Goal: Task Accomplishment & Management: Manage account settings

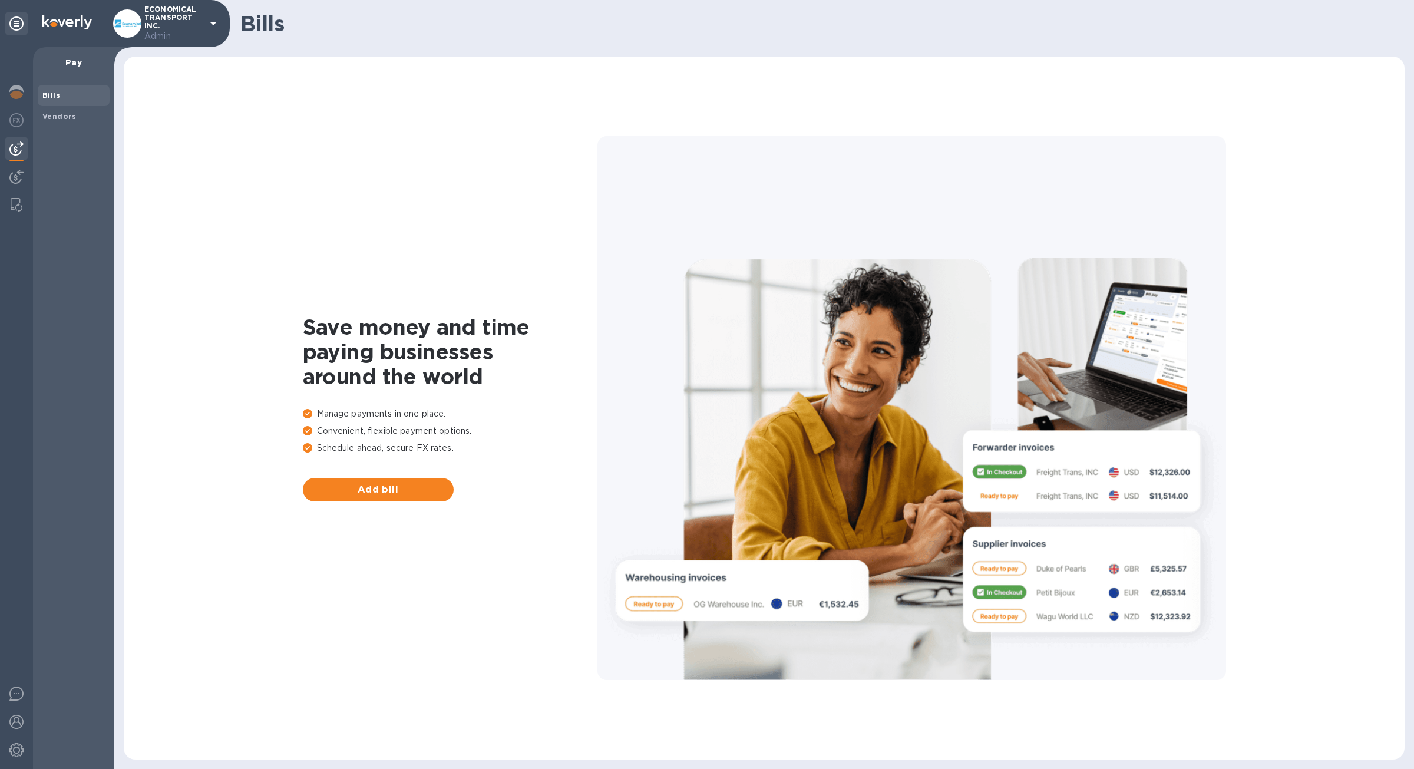
click at [16, 134] on div at bounding box center [16, 408] width 33 height 722
click at [14, 118] on img at bounding box center [16, 120] width 14 height 14
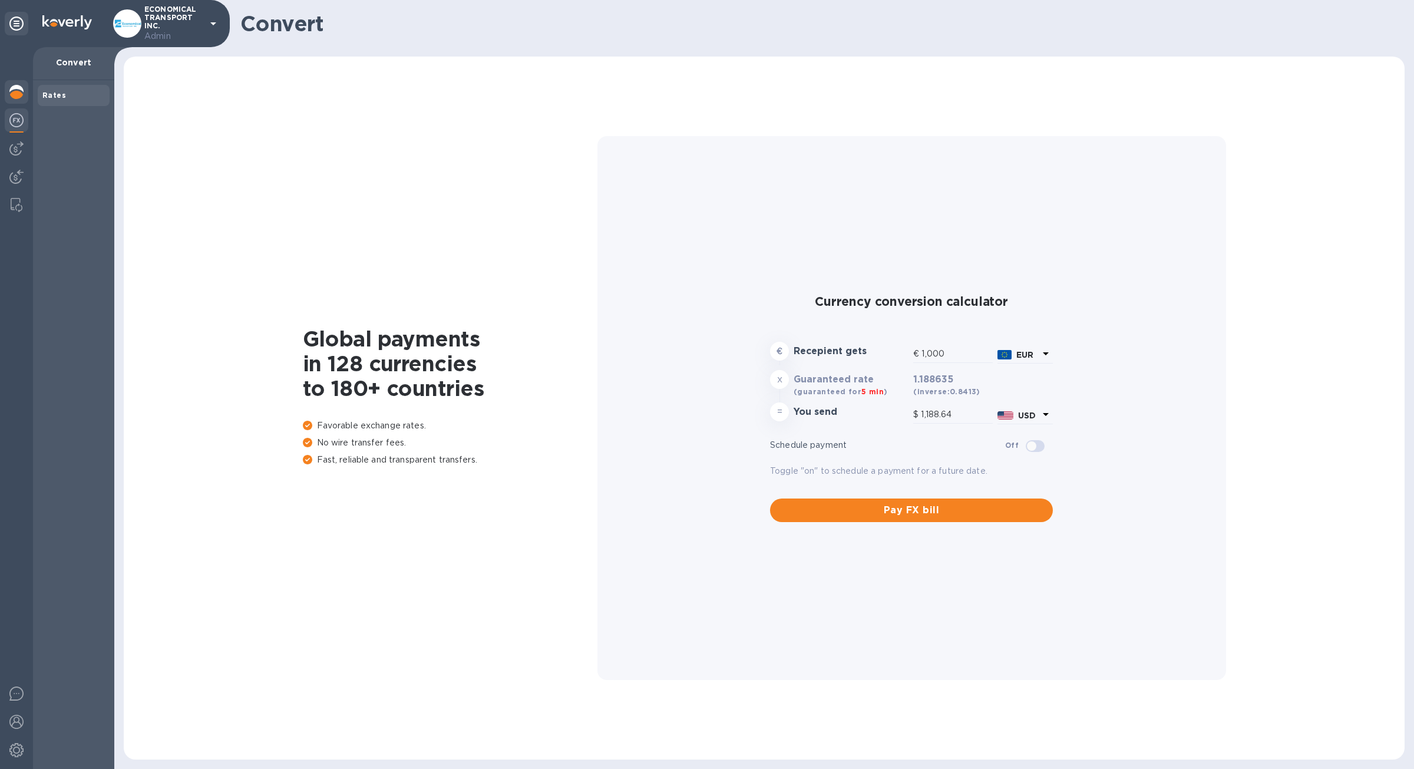
click at [12, 101] on div at bounding box center [17, 93] width 24 height 26
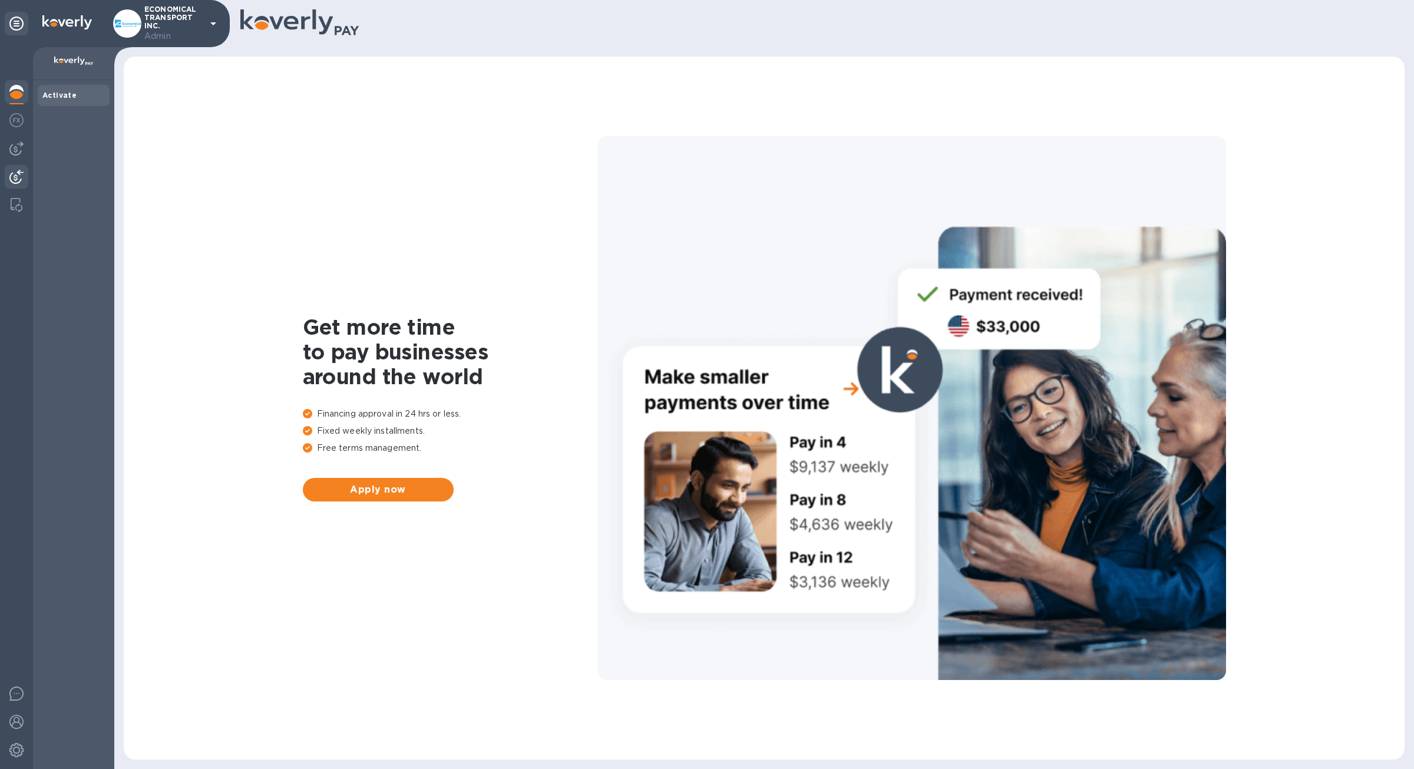
click at [6, 186] on div at bounding box center [17, 178] width 24 height 26
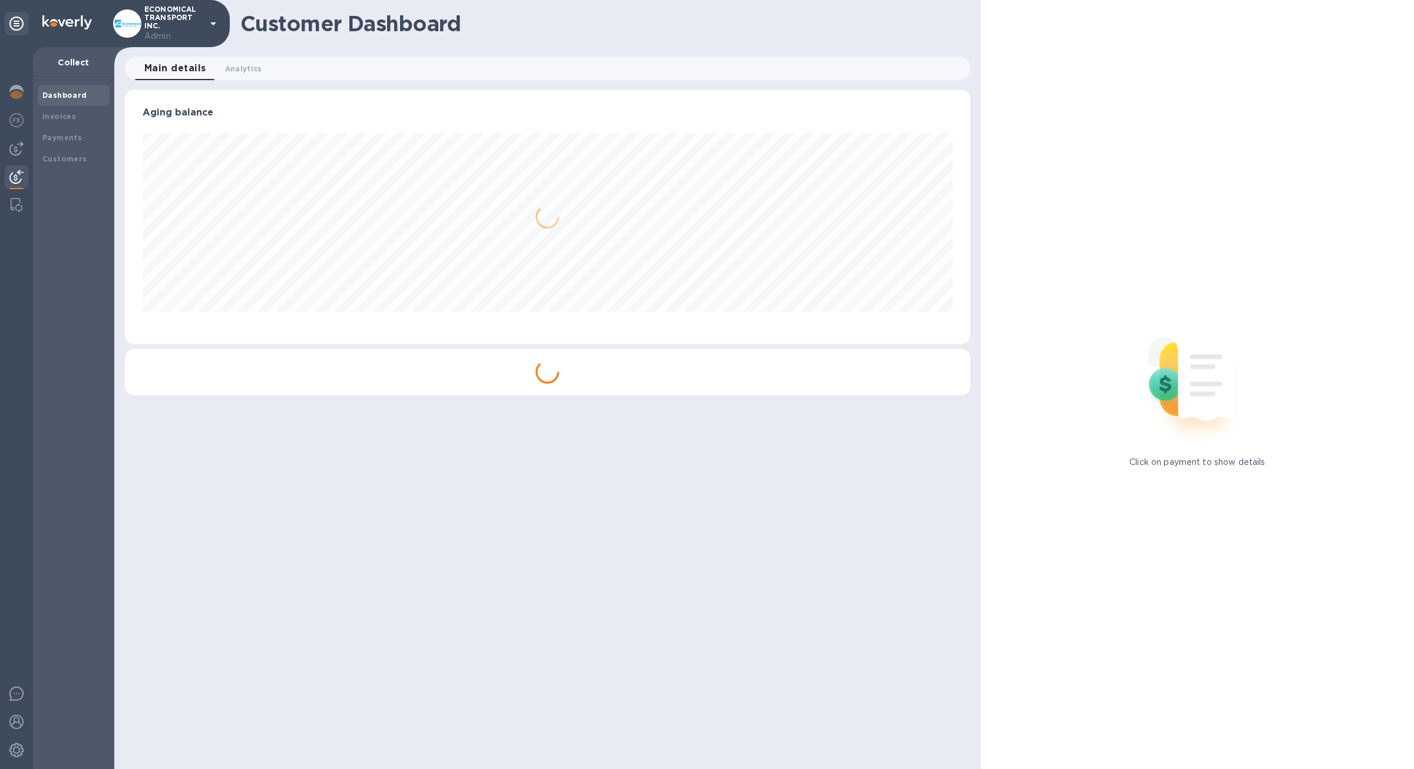
scroll to position [588973, 588387]
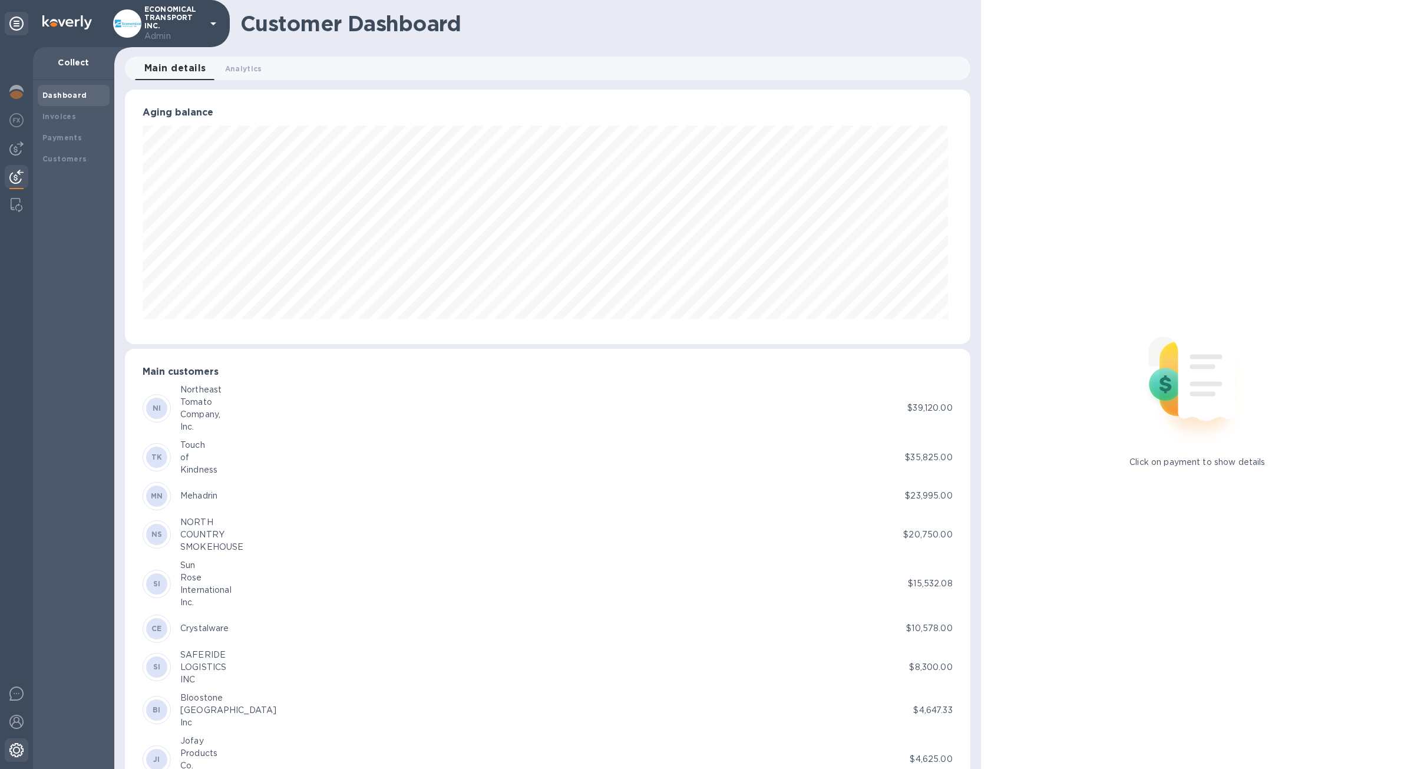
click at [19, 750] on img at bounding box center [16, 750] width 14 height 14
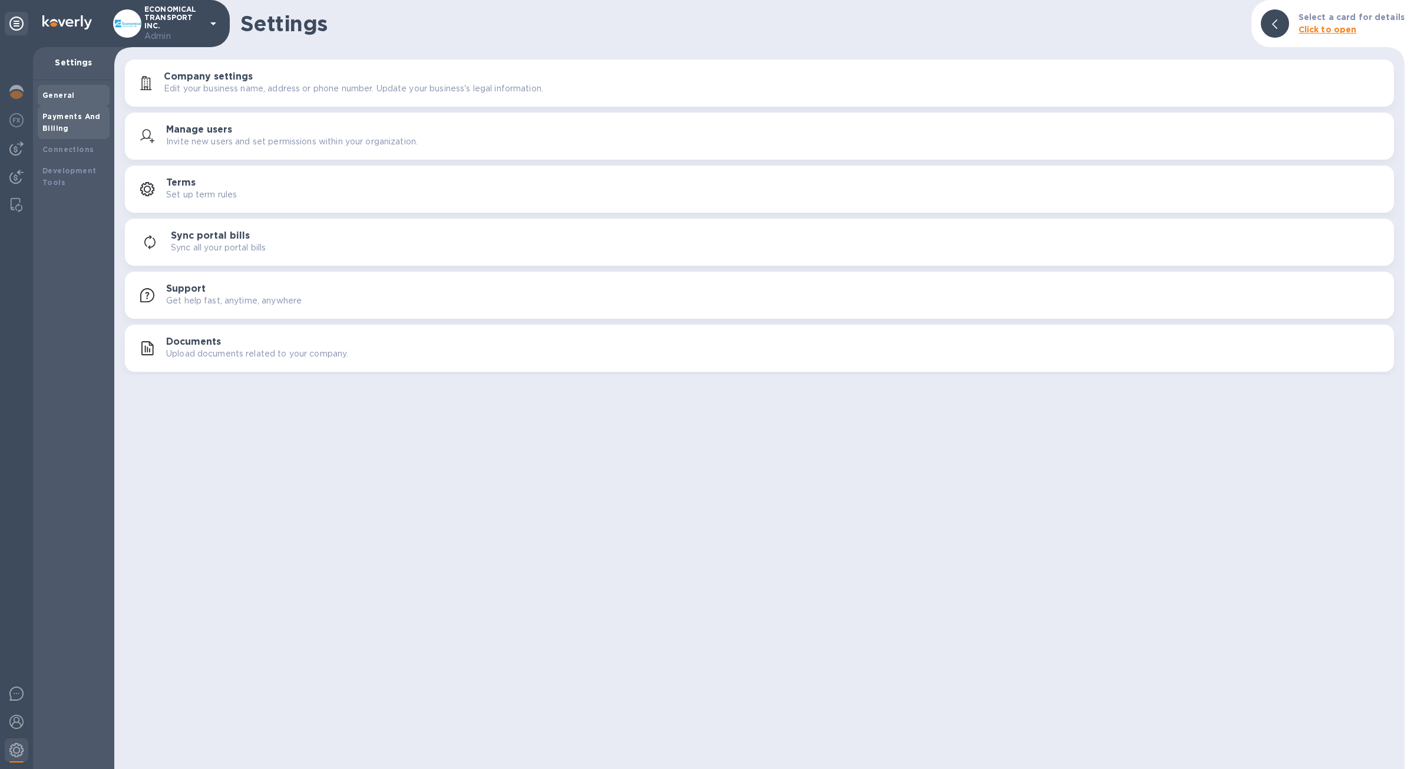
click at [80, 132] on div "Payments And Billing" at bounding box center [73, 123] width 62 height 24
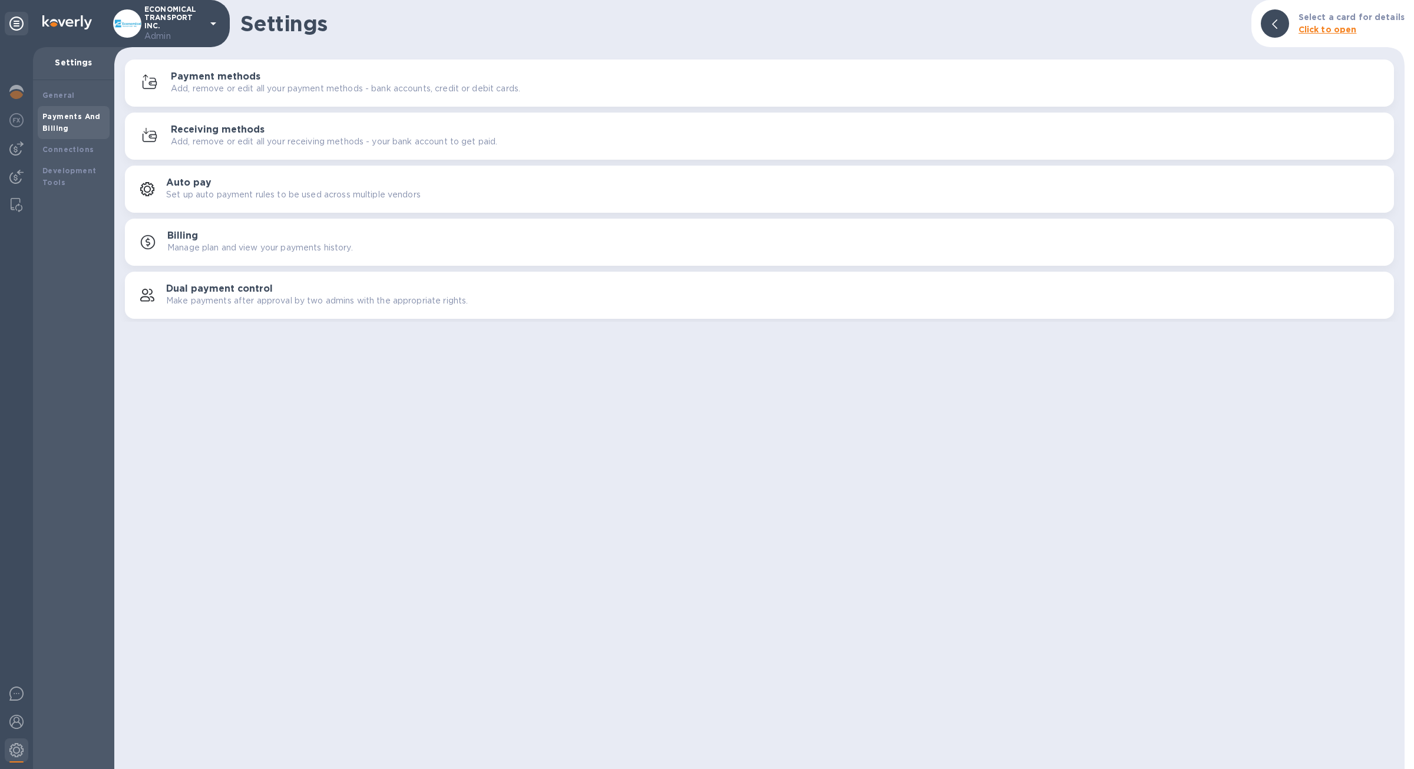
click at [269, 149] on div "Receiving methods Add, remove or edit all your receiving methods - your bank ac…" at bounding box center [759, 136] width 1255 height 28
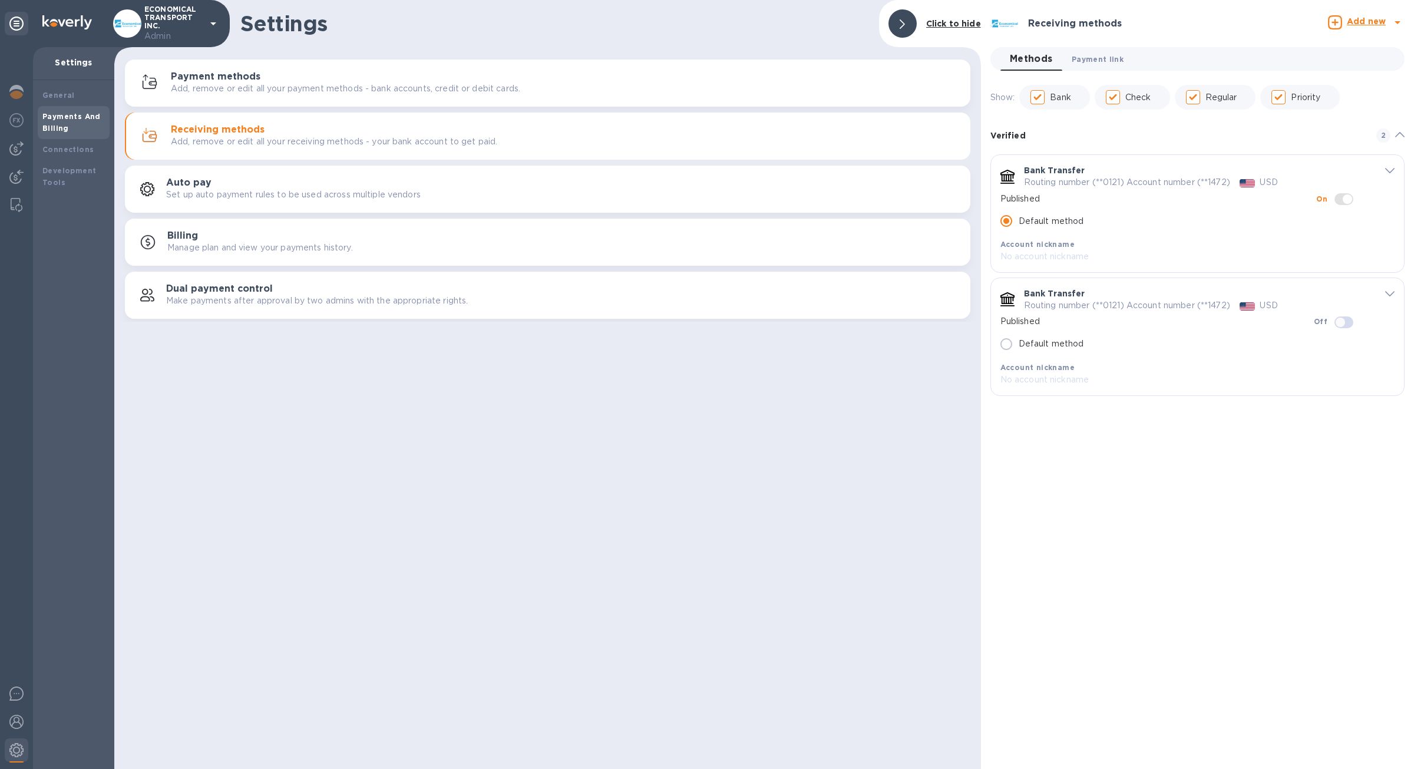
click at [1121, 55] on button "Payment link 0" at bounding box center [1097, 59] width 71 height 24
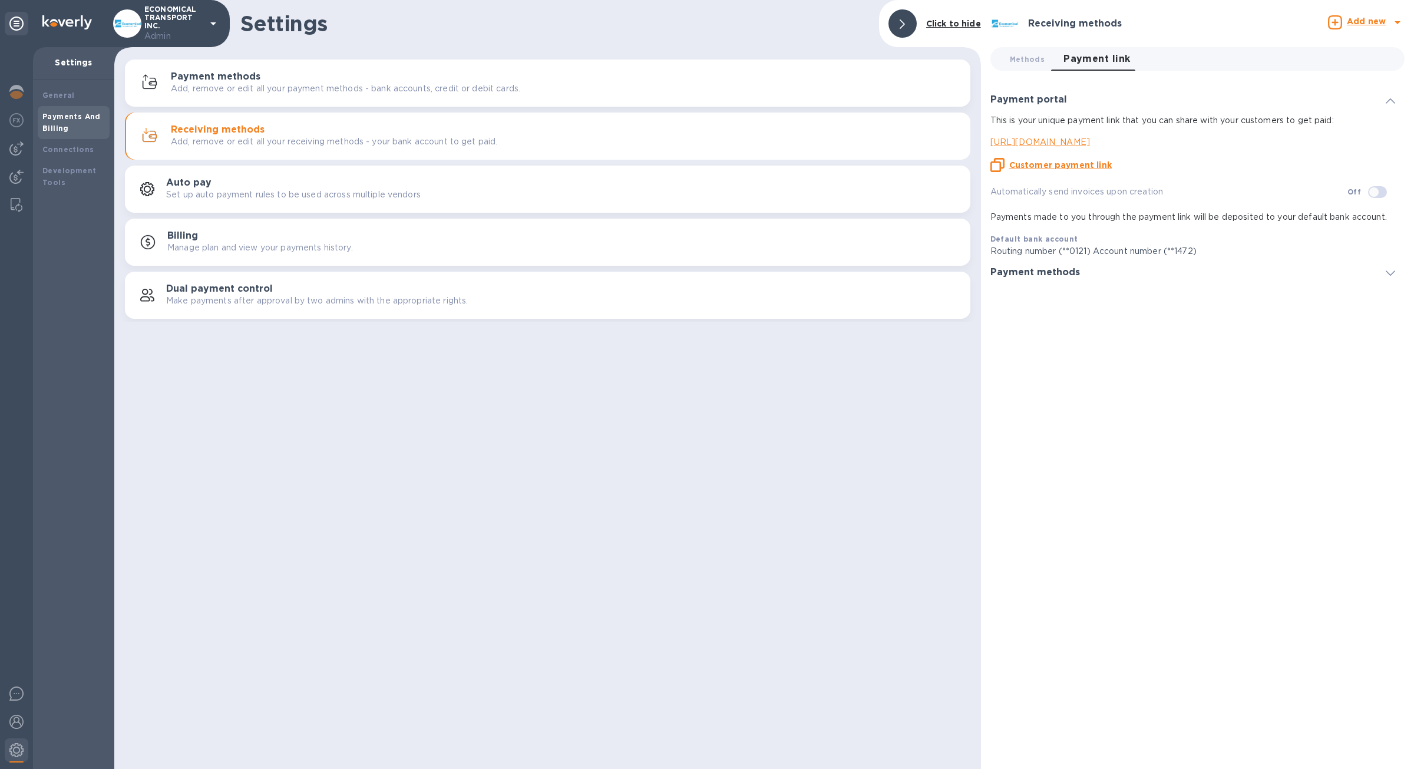
click at [1081, 163] on u "Customer payment link" at bounding box center [1060, 164] width 103 height 9
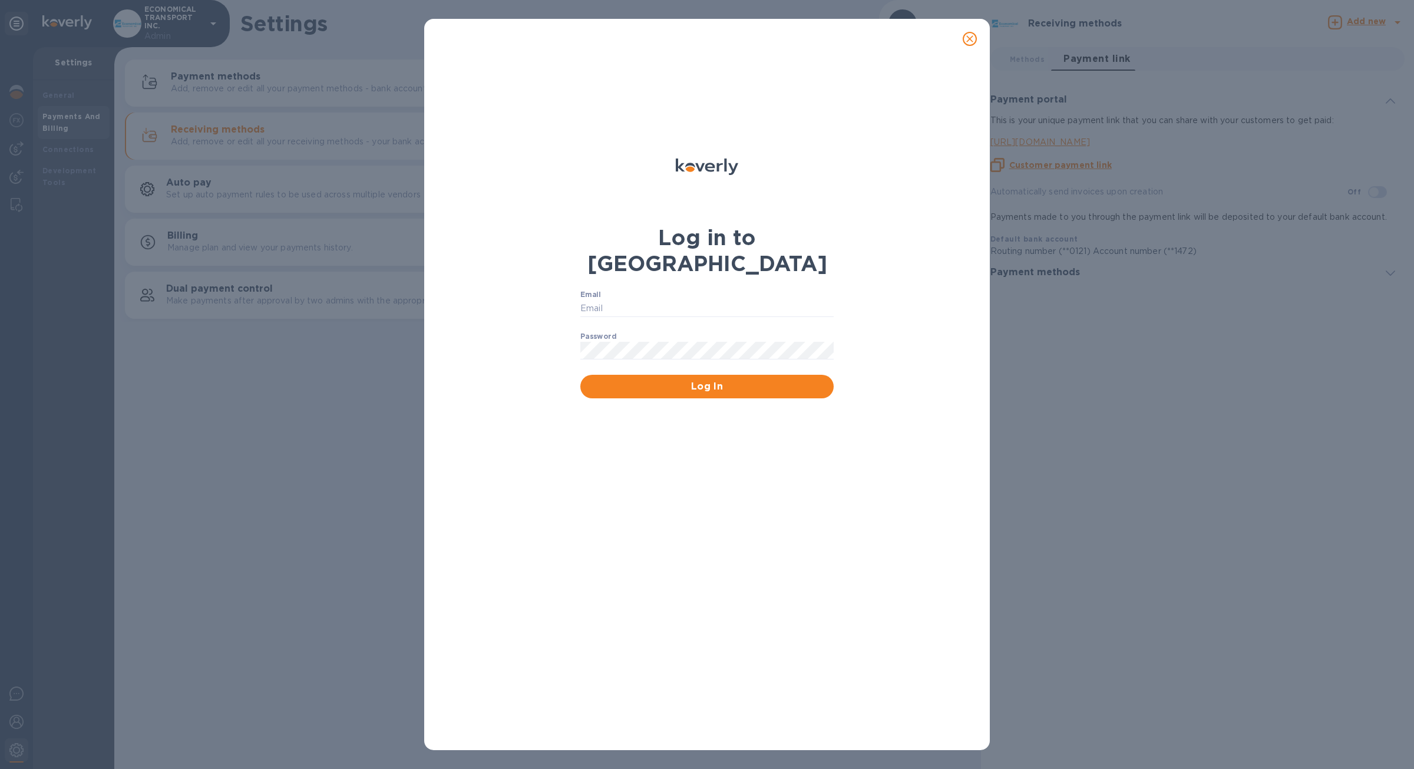
type input "mike@koverly.com"
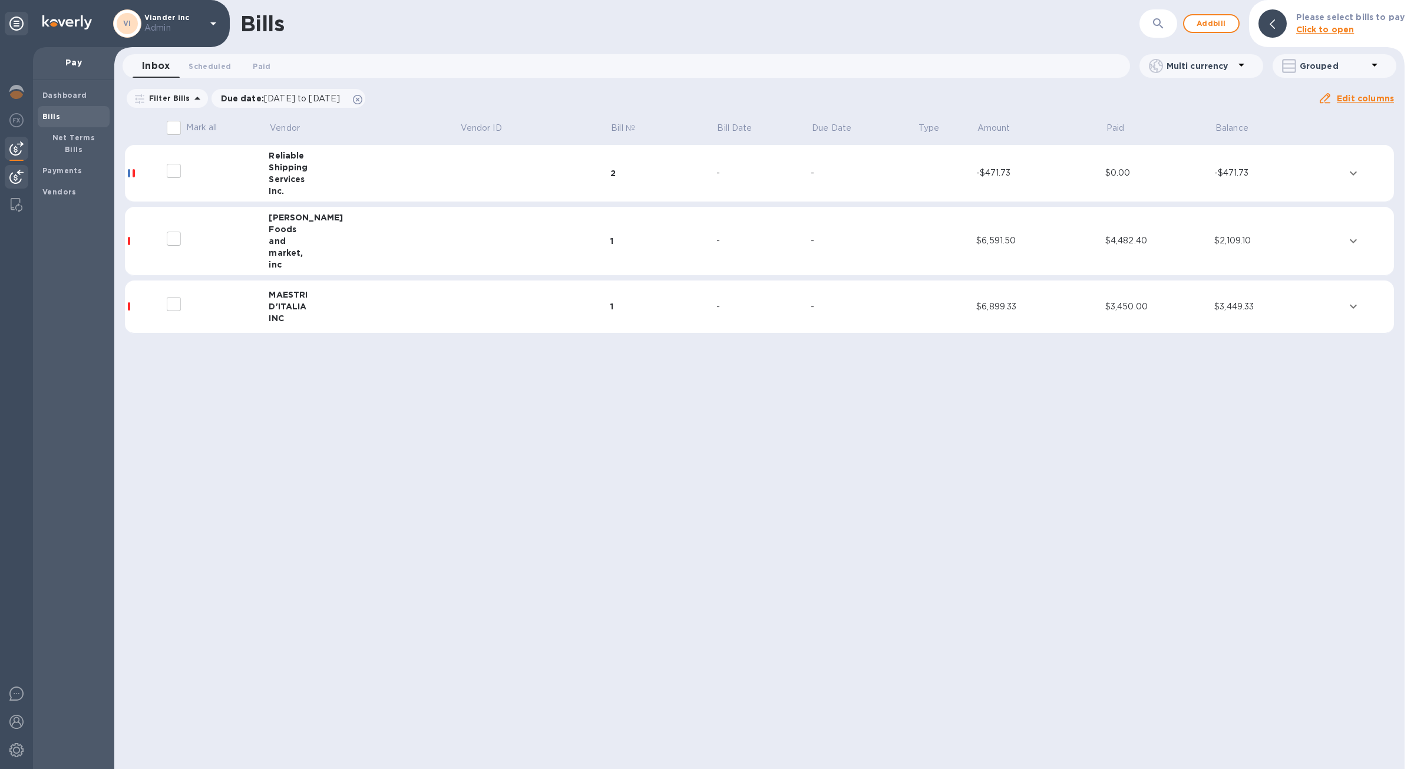
click at [19, 171] on img at bounding box center [16, 177] width 14 height 14
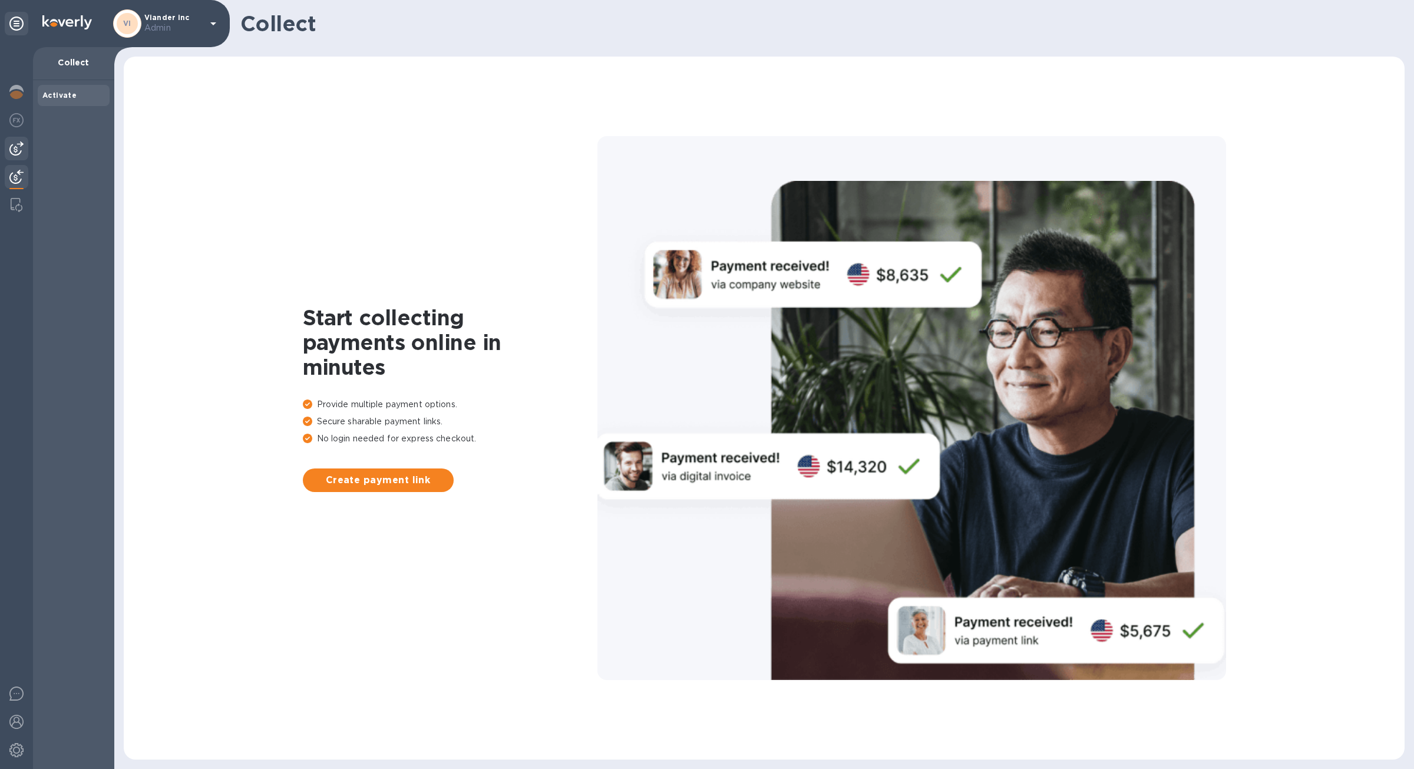
click at [14, 144] on img at bounding box center [16, 148] width 14 height 14
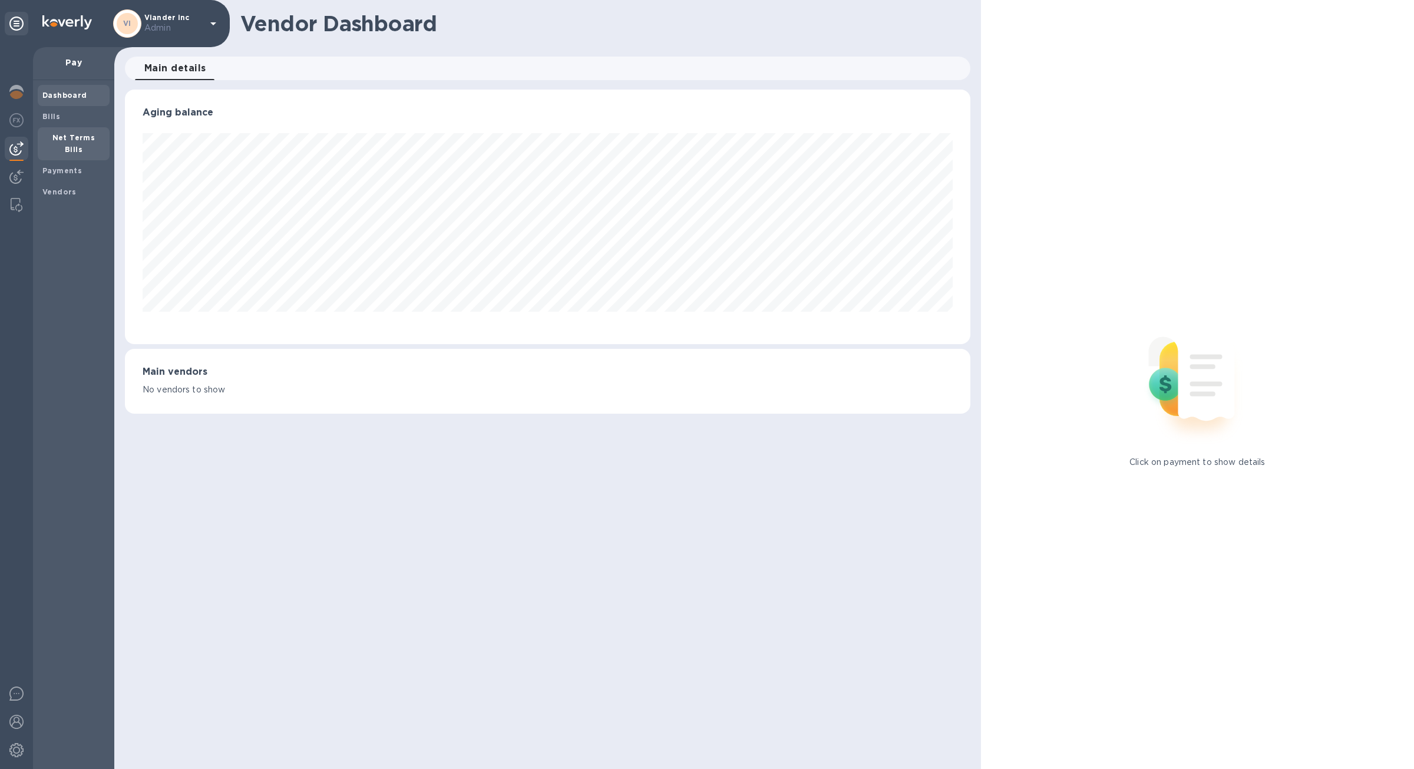
scroll to position [255, 845]
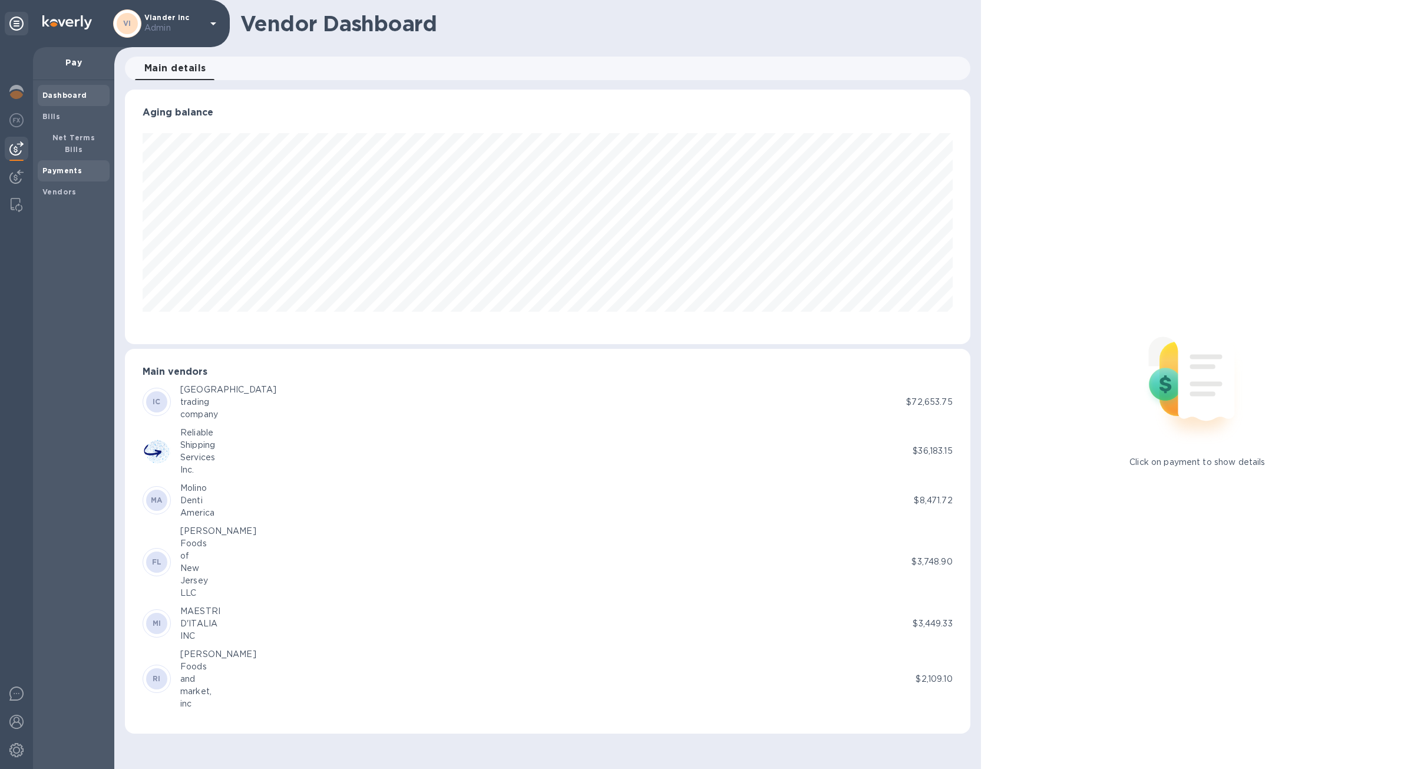
click at [82, 167] on div "Payments" at bounding box center [74, 170] width 72 height 21
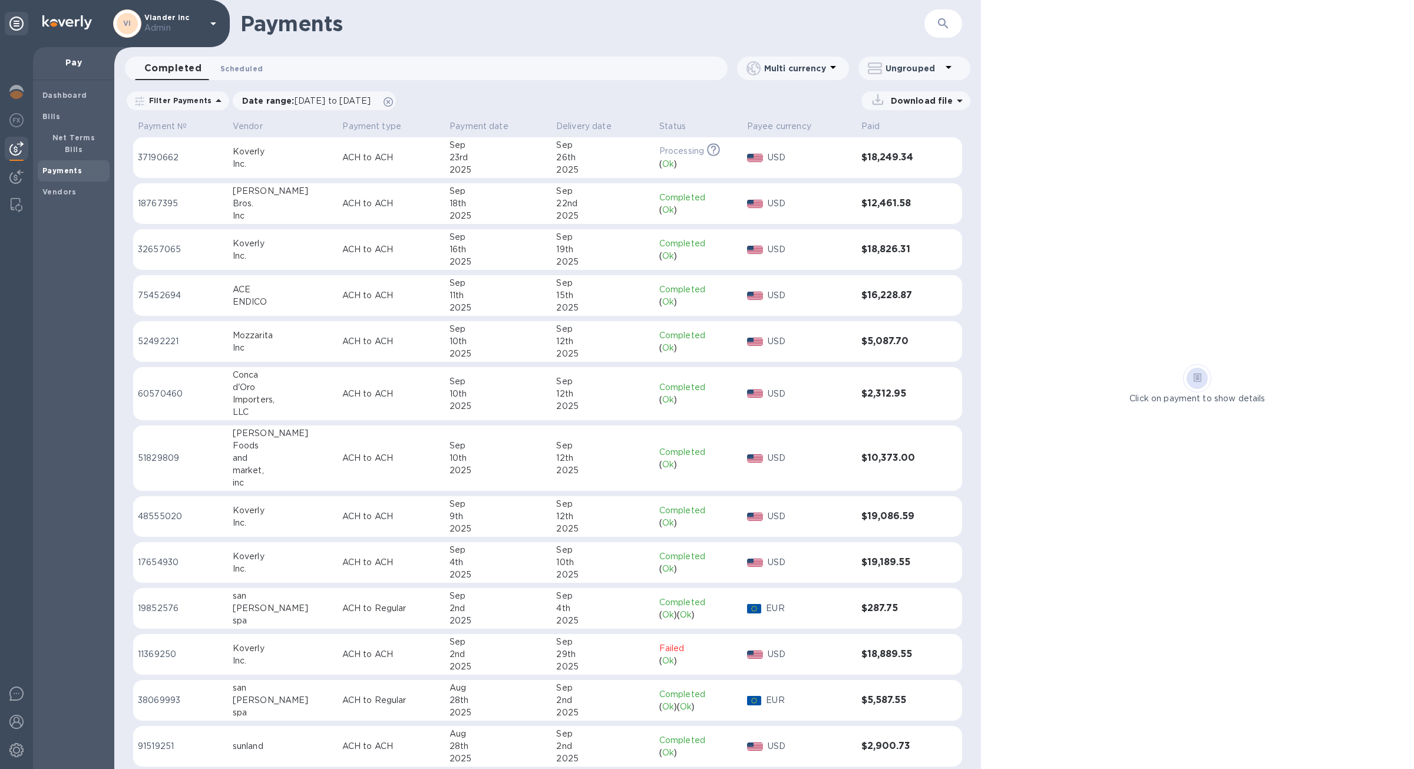
click at [253, 74] on span "Scheduled 0" at bounding box center [241, 68] width 42 height 12
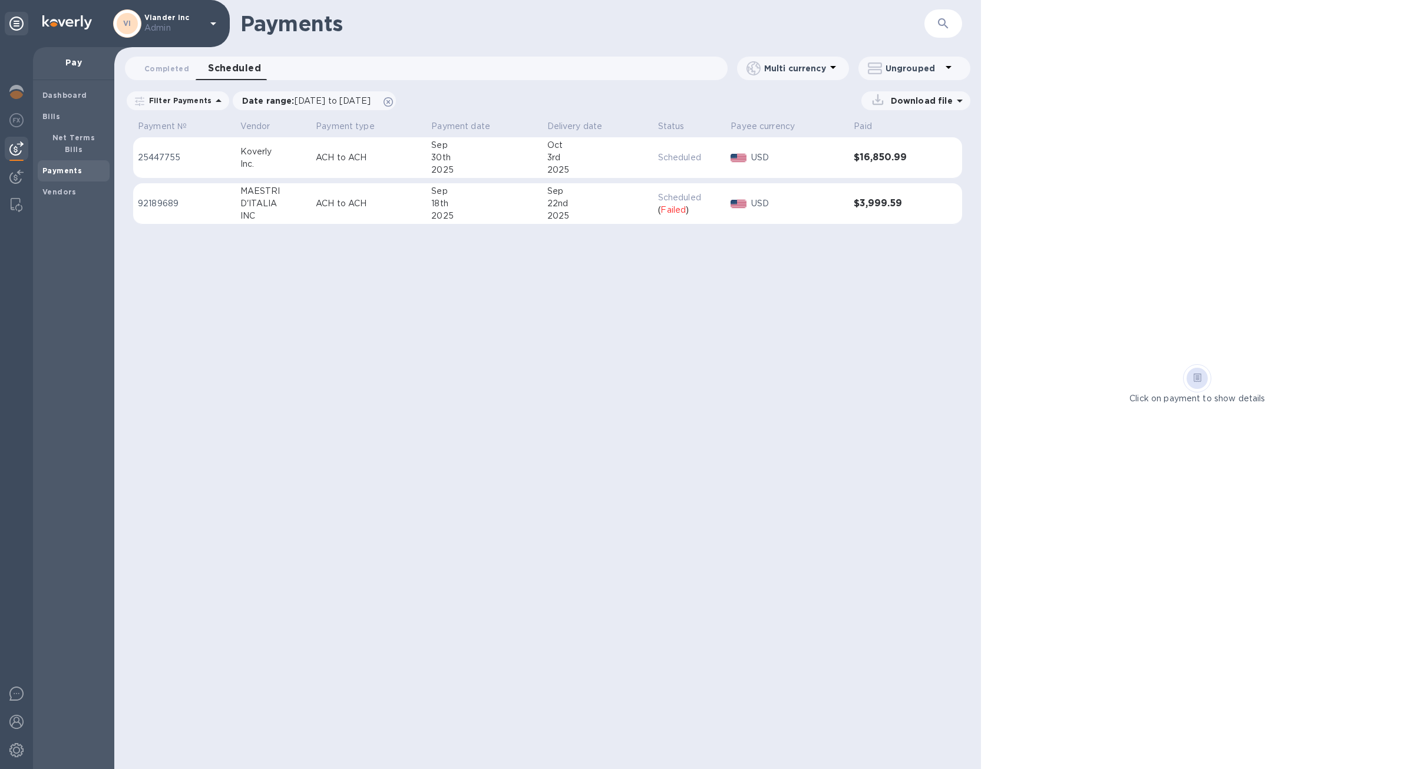
click at [706, 216] on div "( Failed )" at bounding box center [690, 210] width 64 height 12
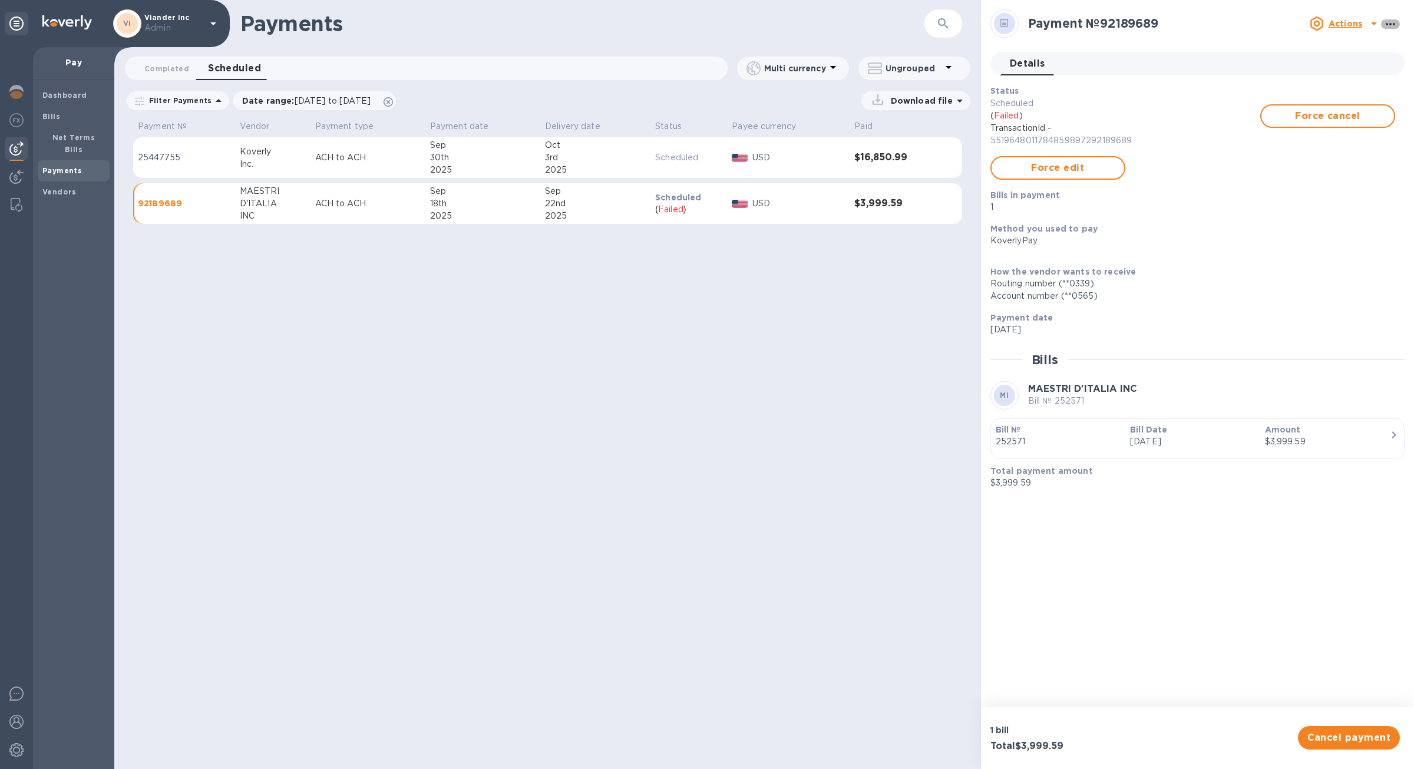
click at [1387, 28] on icon "button" at bounding box center [1391, 24] width 14 height 14
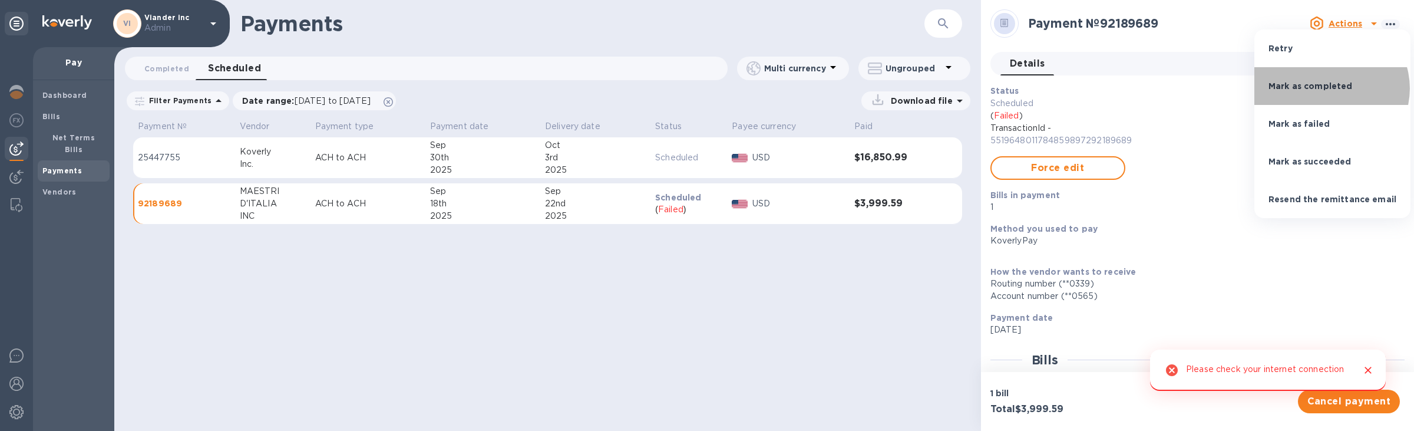
click at [1330, 88] on p "Mark as completed" at bounding box center [1311, 86] width 84 height 12
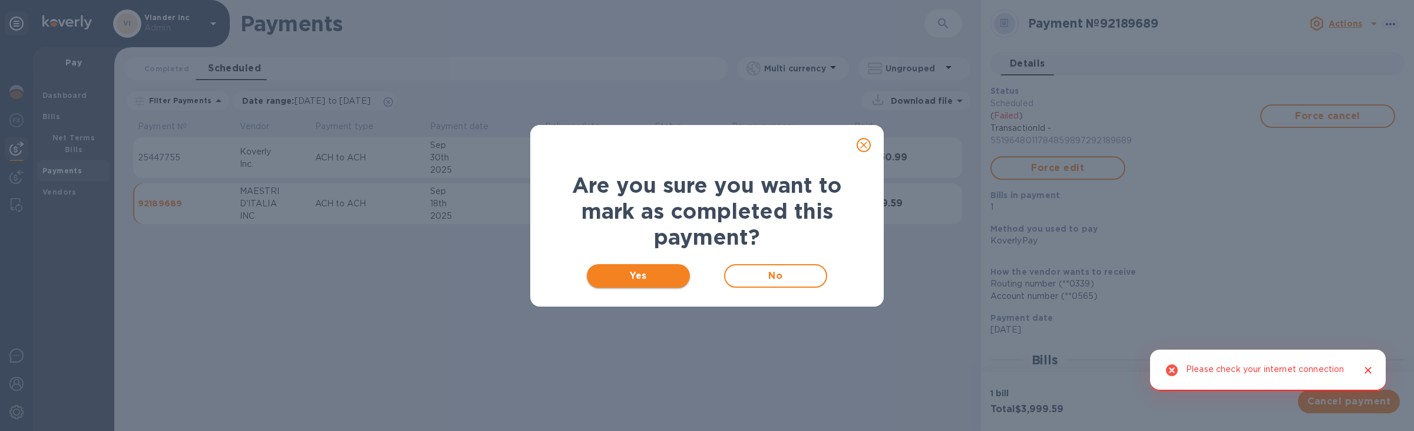
click at [665, 277] on span "Yes" at bounding box center [638, 276] width 84 height 14
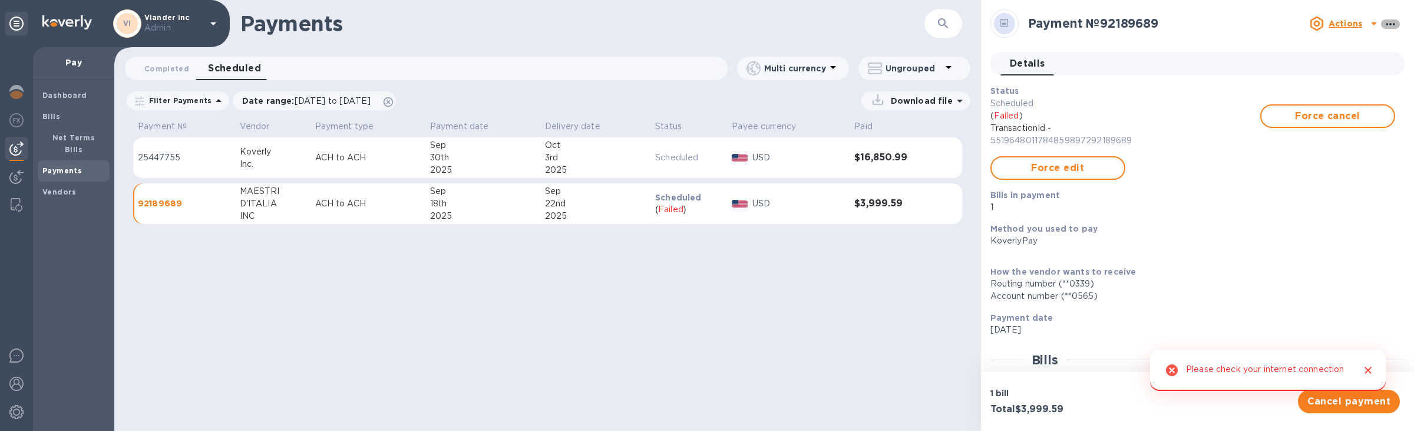
click at [1386, 26] on icon "button" at bounding box center [1391, 24] width 14 height 14
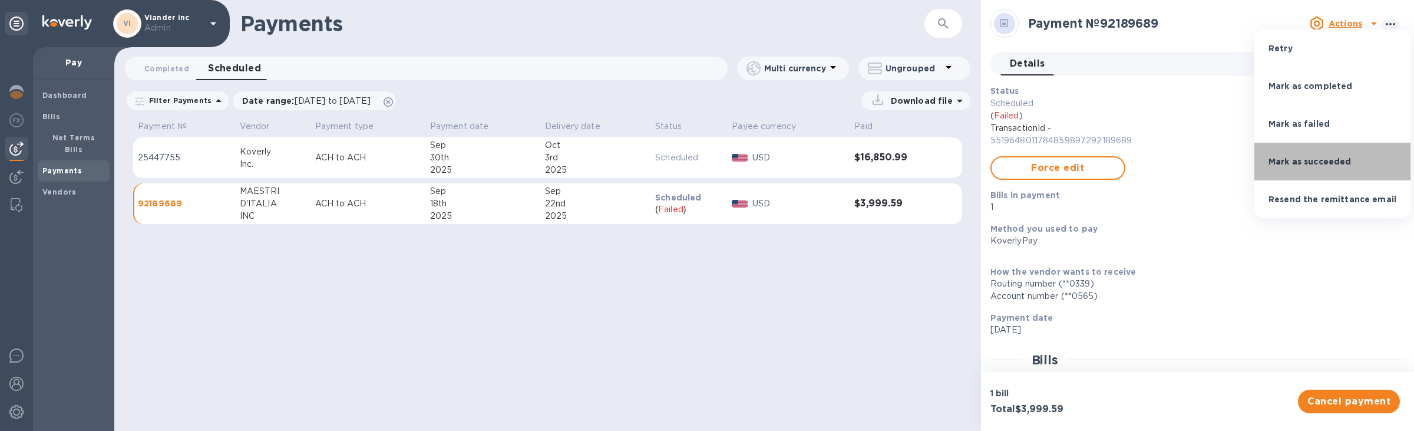
click at [1338, 163] on p "Mark as succeeded" at bounding box center [1310, 162] width 83 height 12
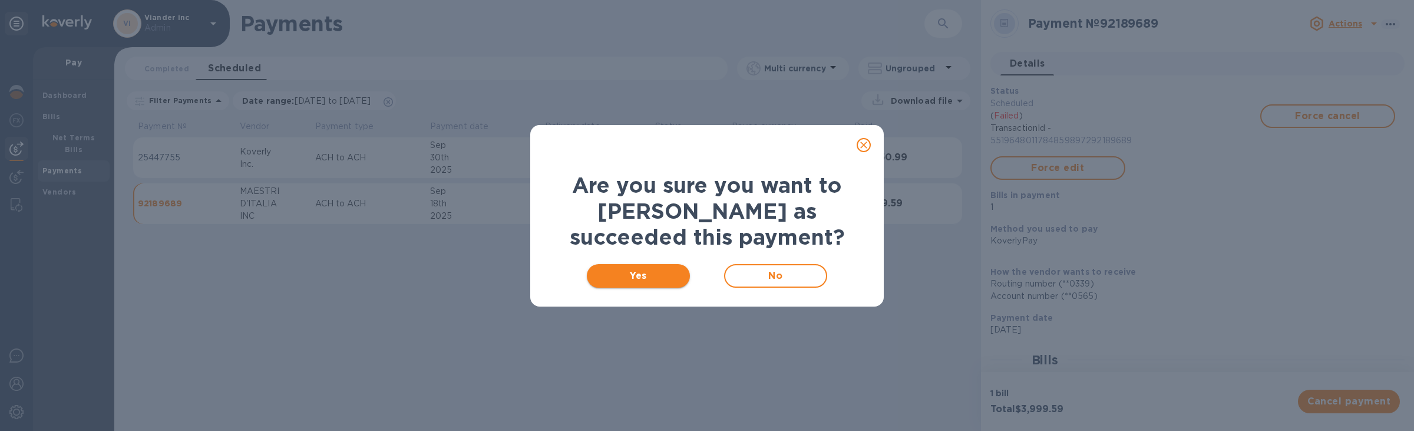
click at [616, 276] on span "Yes" at bounding box center [638, 276] width 84 height 14
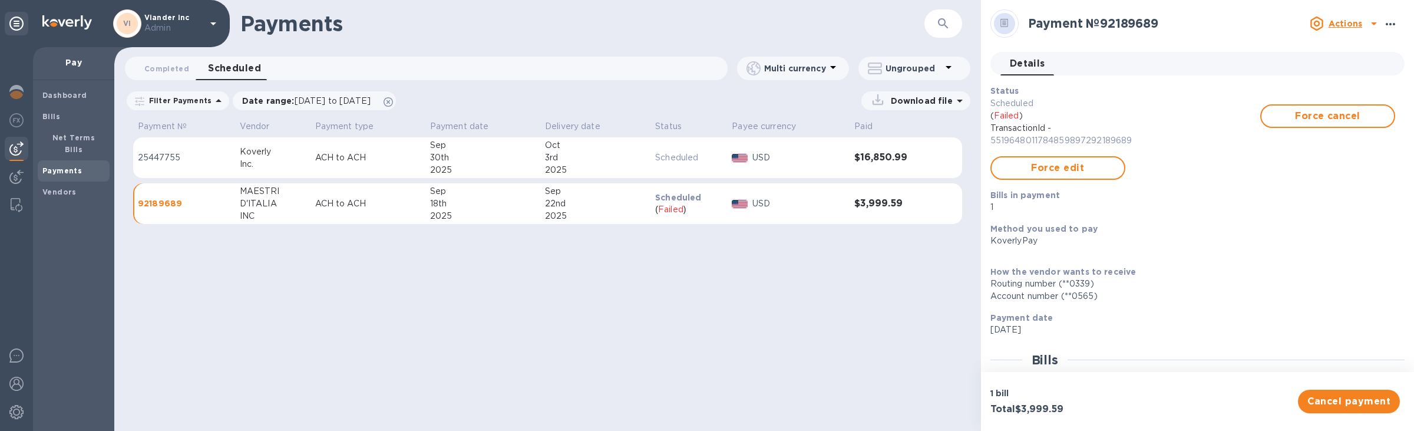
click at [1387, 25] on icon "button" at bounding box center [1391, 24] width 14 height 14
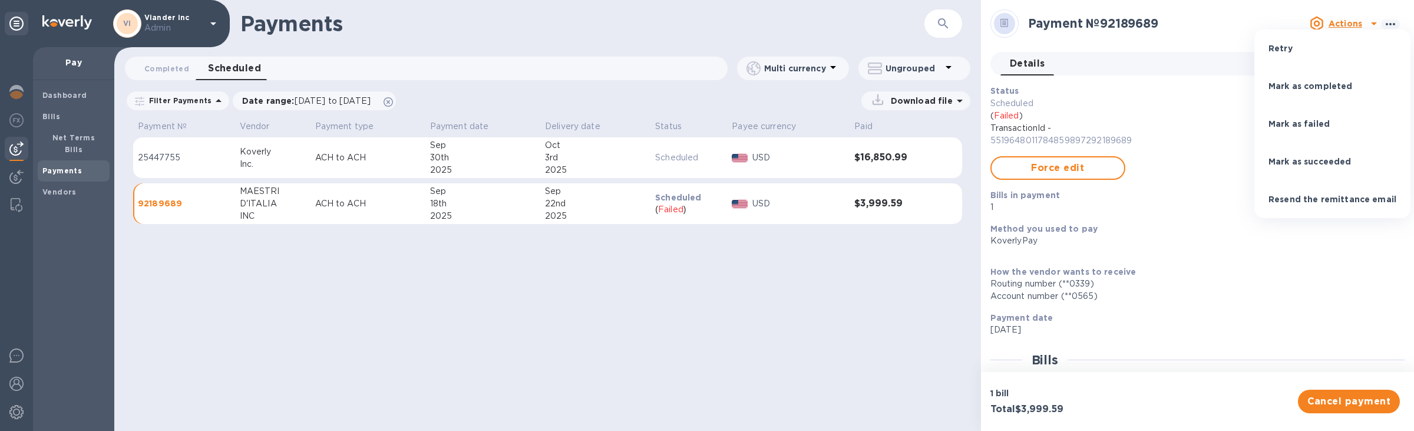
click at [1355, 82] on li "Mark as completed" at bounding box center [1332, 86] width 156 height 38
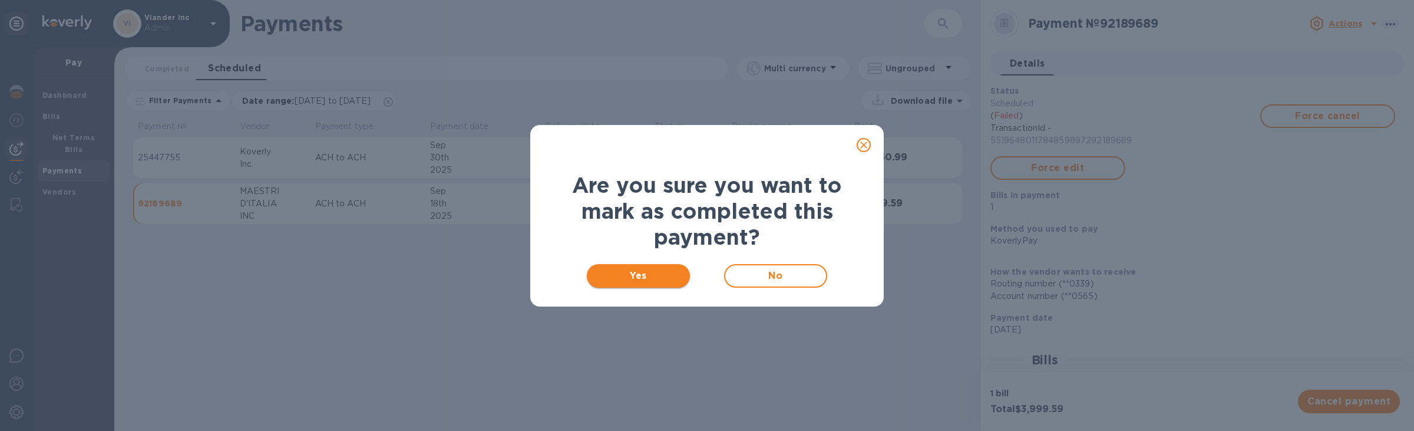
click at [646, 269] on span "Yes" at bounding box center [638, 276] width 84 height 14
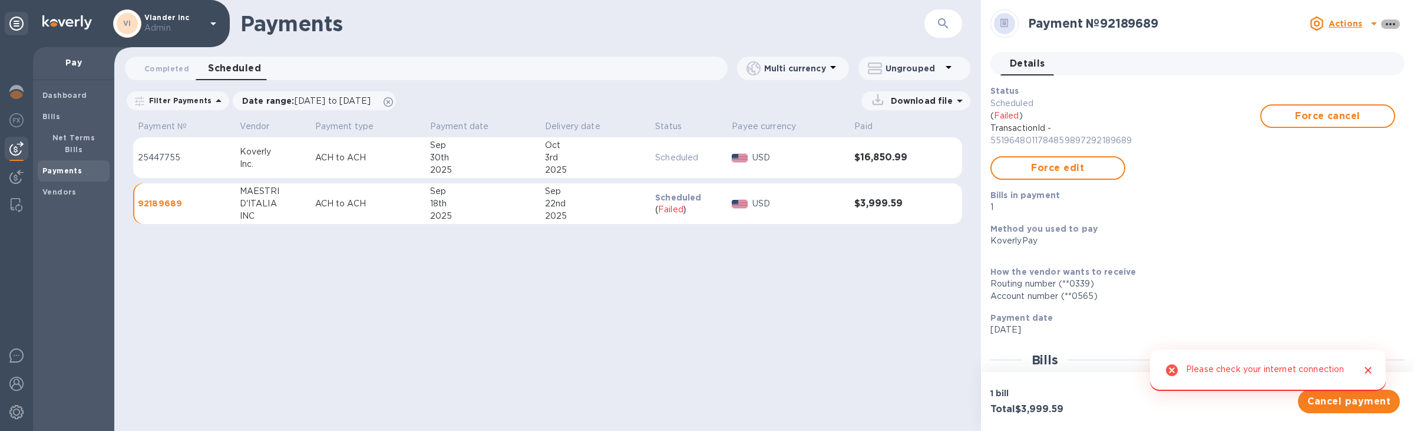
click at [1384, 26] on icon "button" at bounding box center [1391, 24] width 14 height 14
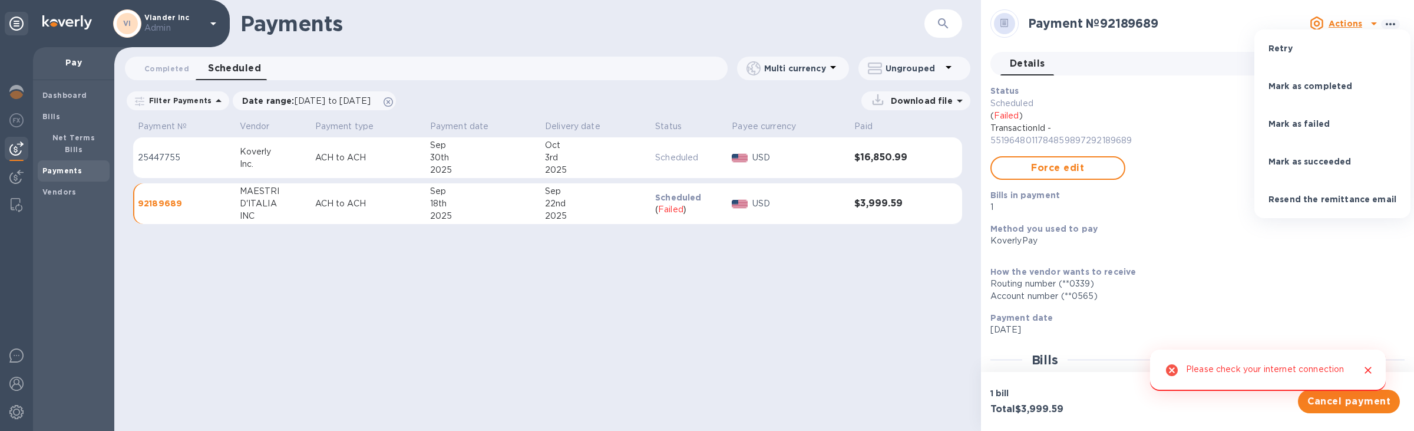
click at [1344, 150] on li "Mark as succeeded" at bounding box center [1332, 162] width 156 height 38
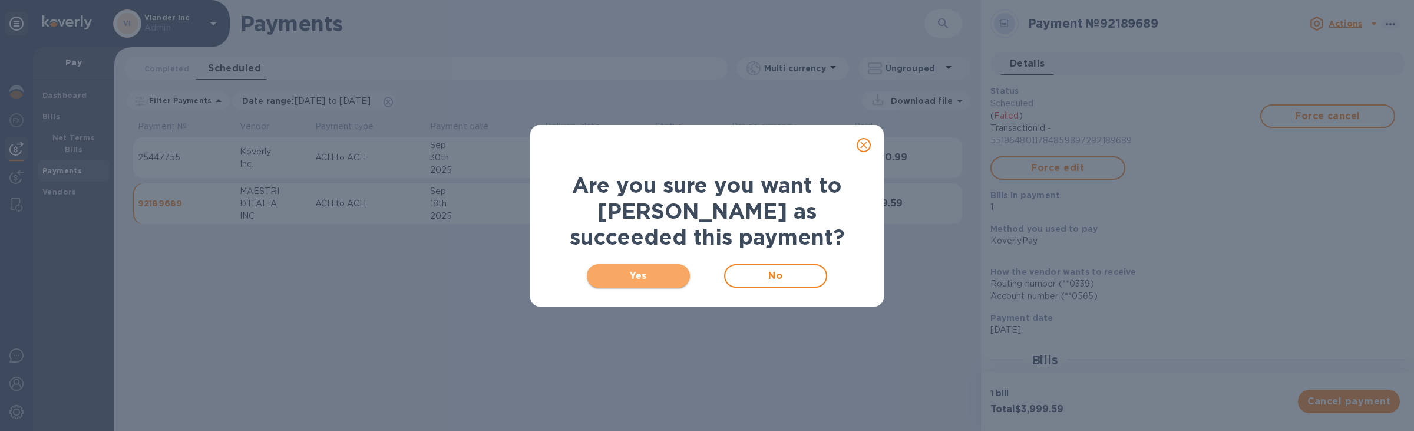
click at [652, 272] on span "Yes" at bounding box center [638, 276] width 84 height 14
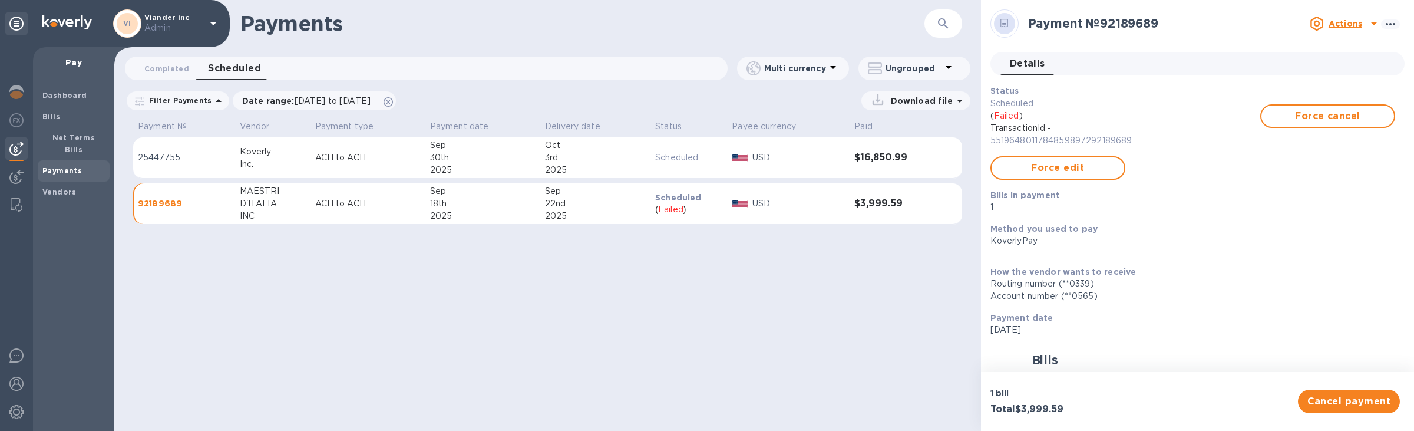
click at [438, 217] on div "2025" at bounding box center [482, 216] width 105 height 12
click at [79, 166] on b "Payments" at bounding box center [61, 170] width 39 height 9
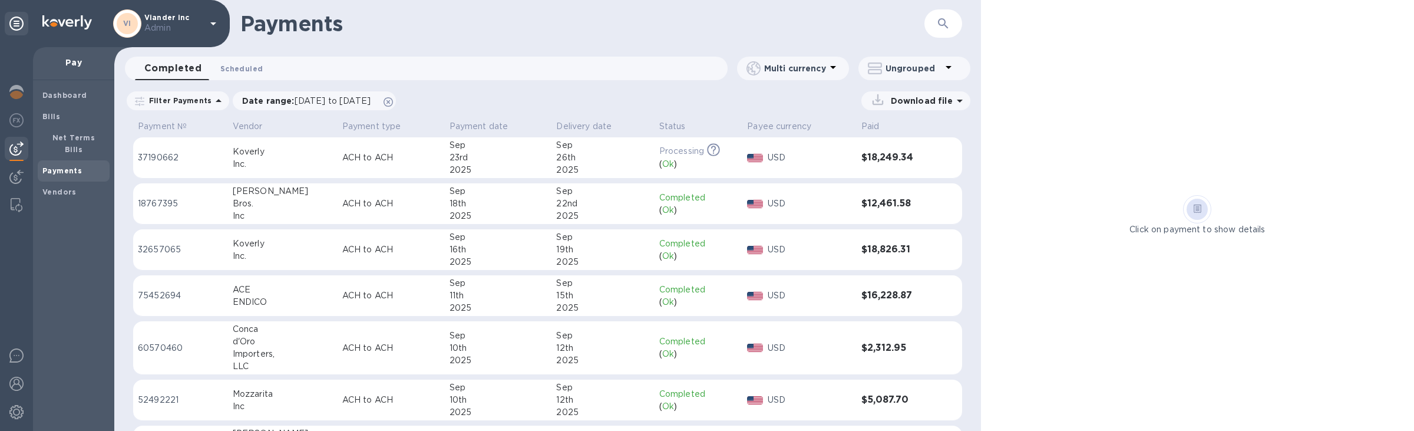
click at [245, 67] on span "Scheduled 0" at bounding box center [241, 68] width 42 height 12
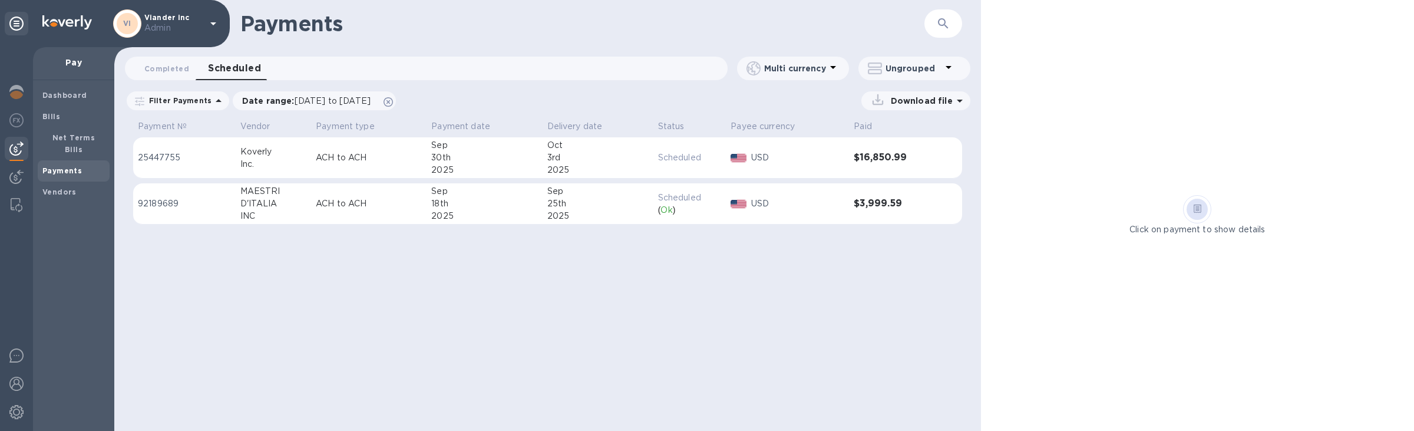
click at [290, 204] on div "D'ITALIA" at bounding box center [273, 203] width 67 height 12
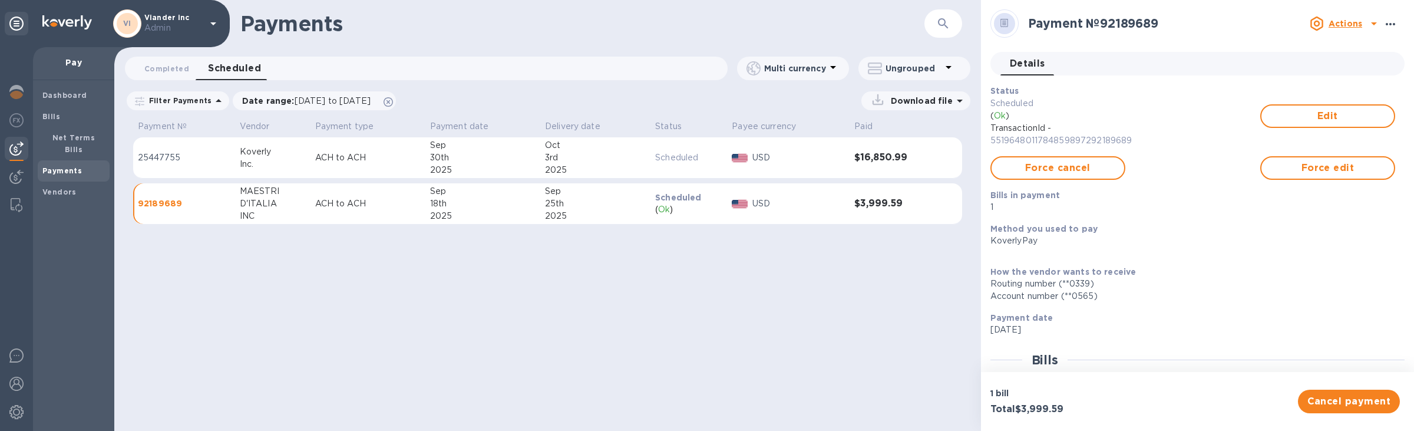
click at [1387, 25] on icon "button" at bounding box center [1391, 24] width 14 height 14
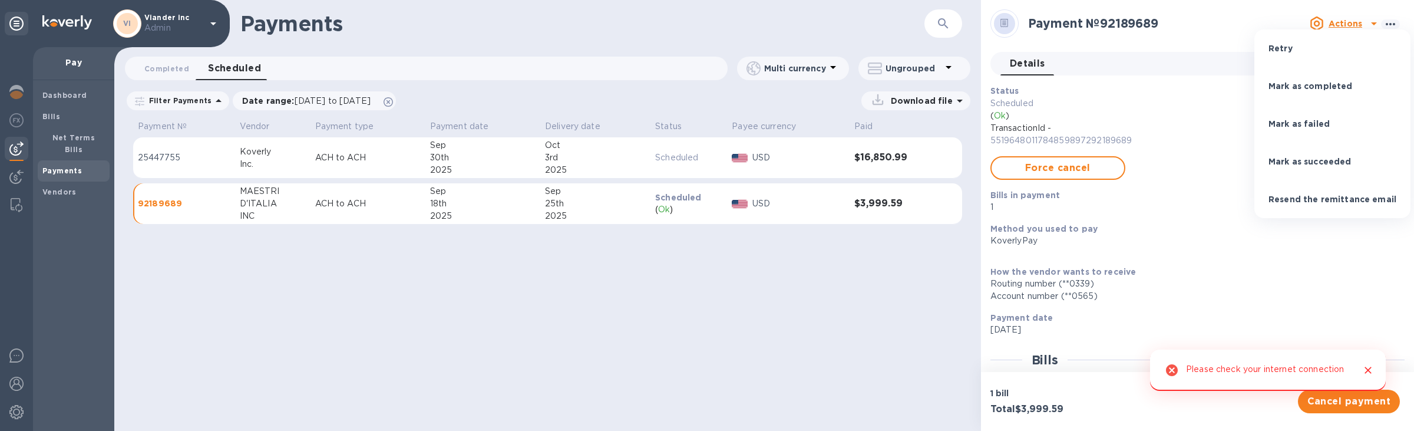
click at [1376, 146] on li "Mark as succeeded" at bounding box center [1332, 162] width 156 height 38
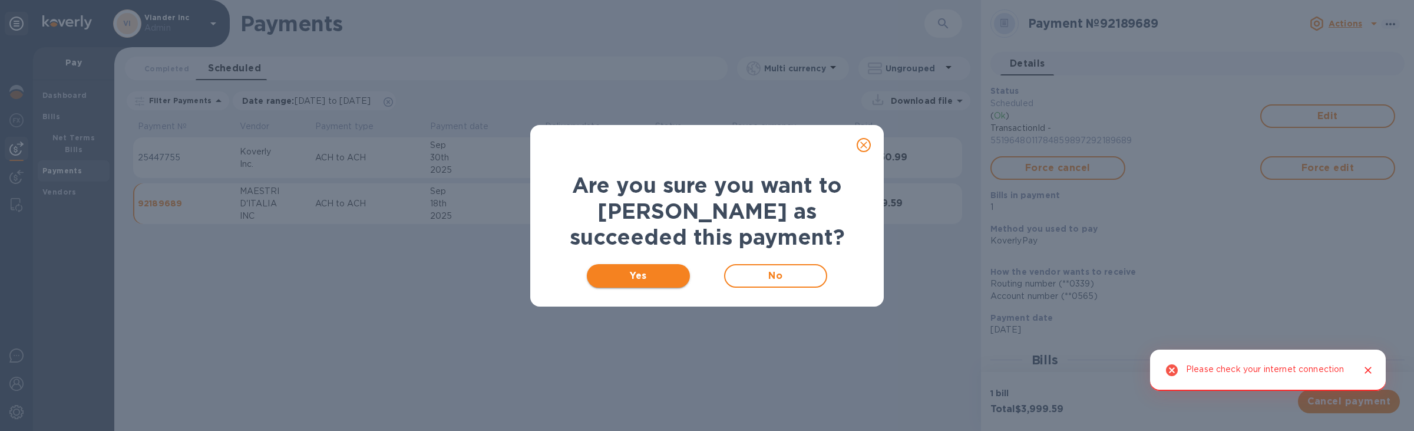
click at [608, 269] on span "Yes" at bounding box center [638, 276] width 84 height 14
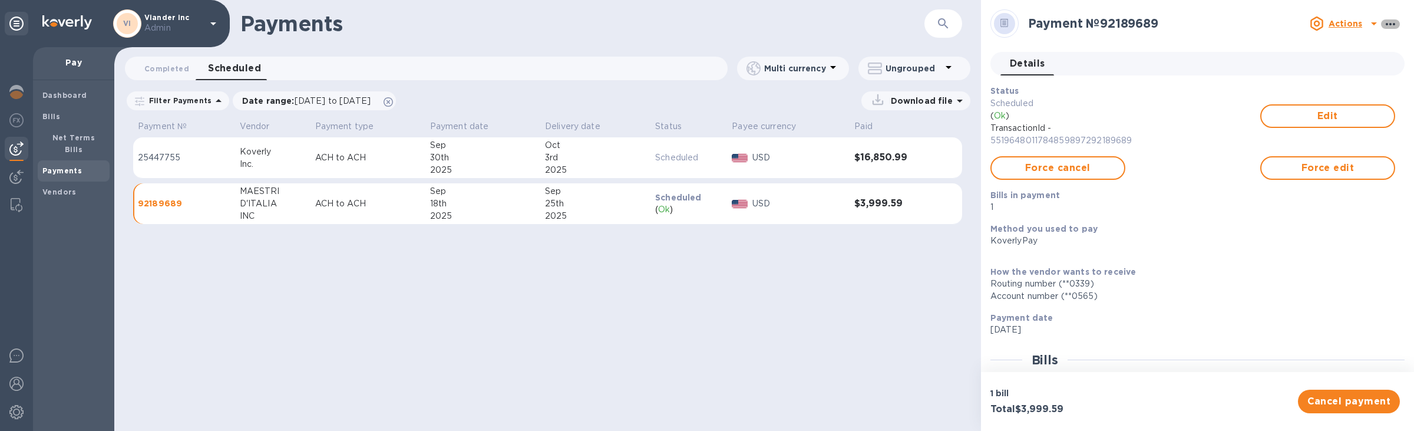
click at [1384, 31] on icon "button" at bounding box center [1391, 24] width 14 height 14
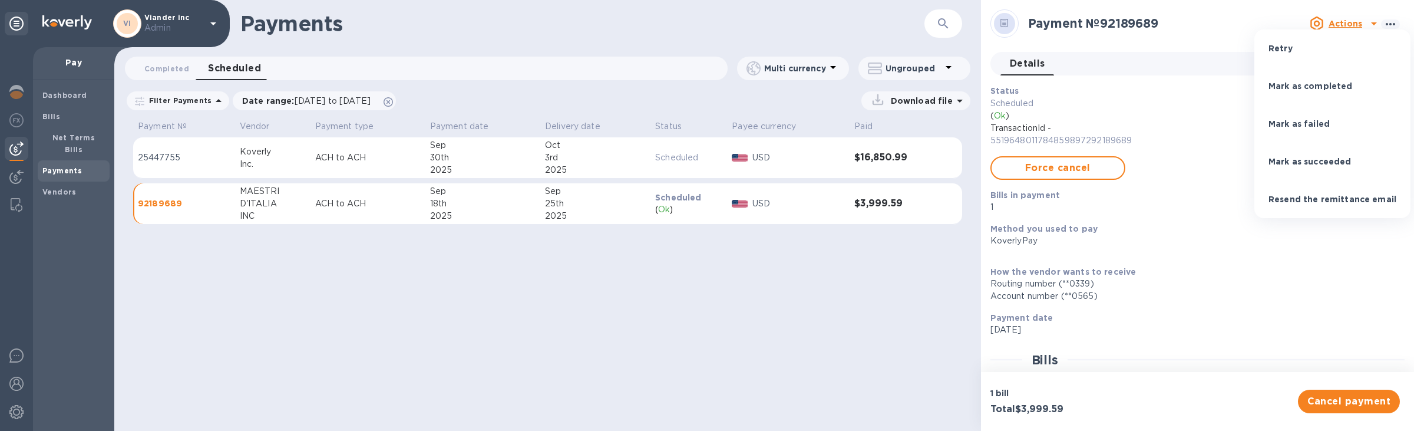
click at [1355, 166] on li "Mark as succeeded" at bounding box center [1332, 162] width 156 height 38
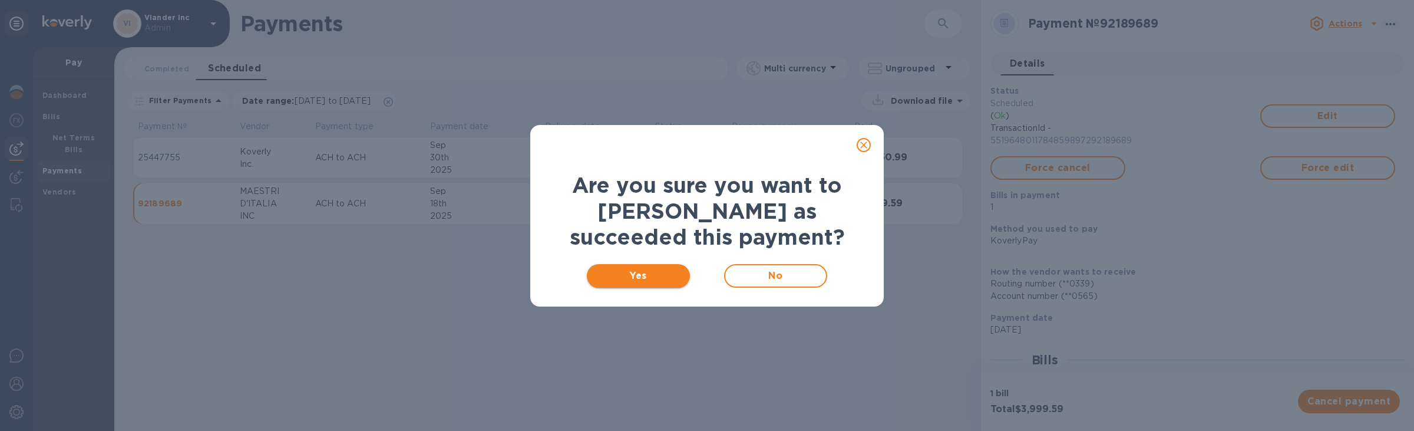
click at [670, 279] on span "Yes" at bounding box center [638, 276] width 84 height 14
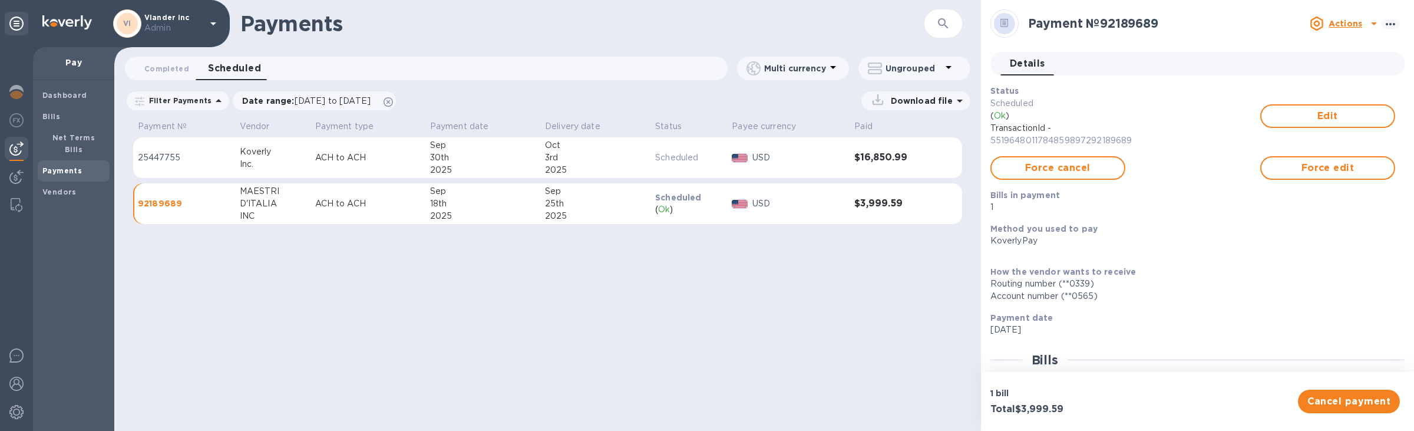
click at [42, 165] on div "Payments" at bounding box center [74, 170] width 72 height 21
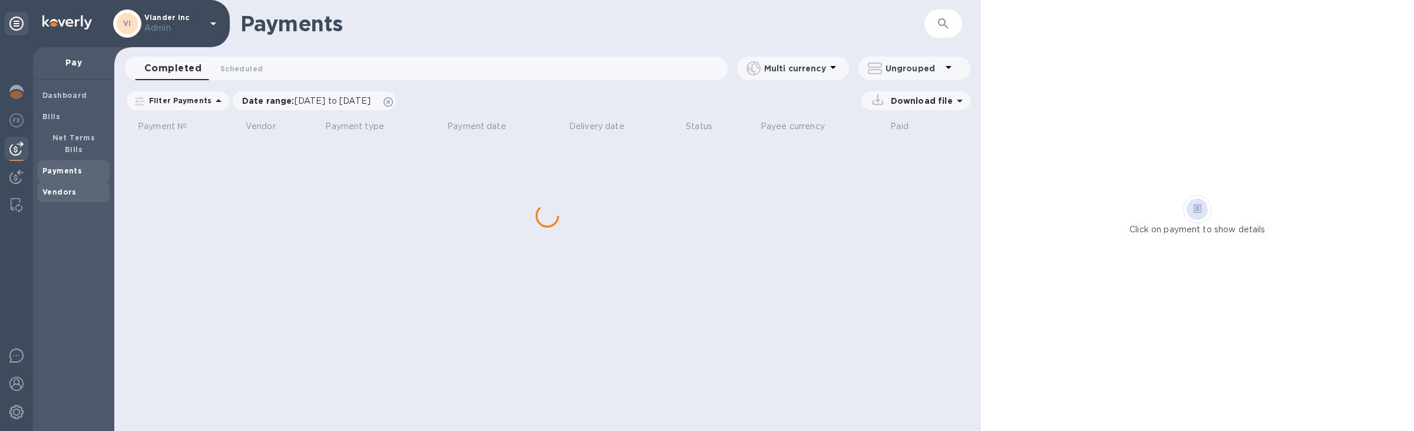
click at [48, 181] on div "Vendors" at bounding box center [74, 191] width 72 height 21
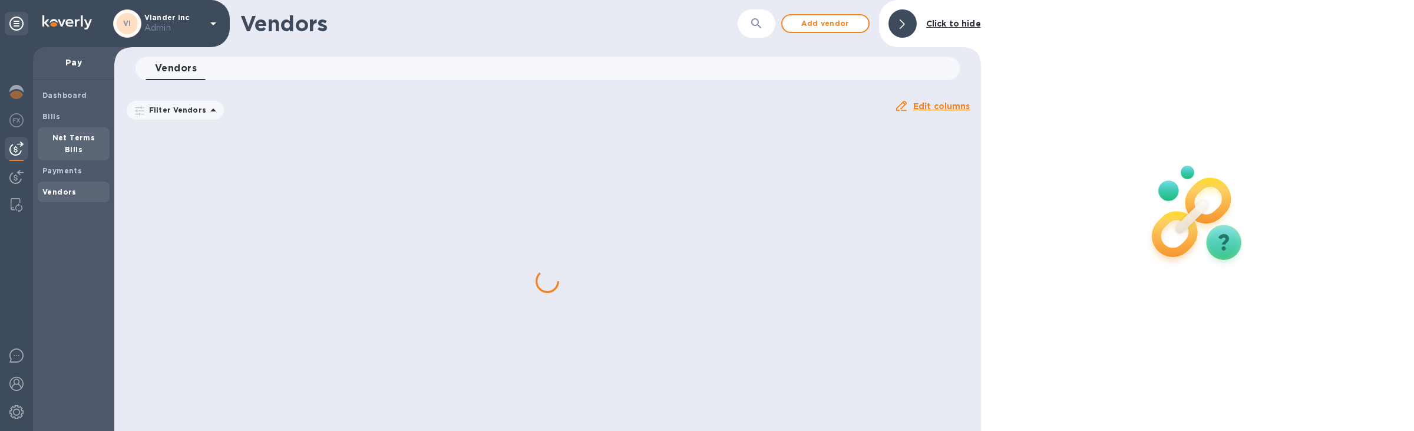
click at [52, 137] on b "Net Terms Bills" at bounding box center [73, 143] width 43 height 21
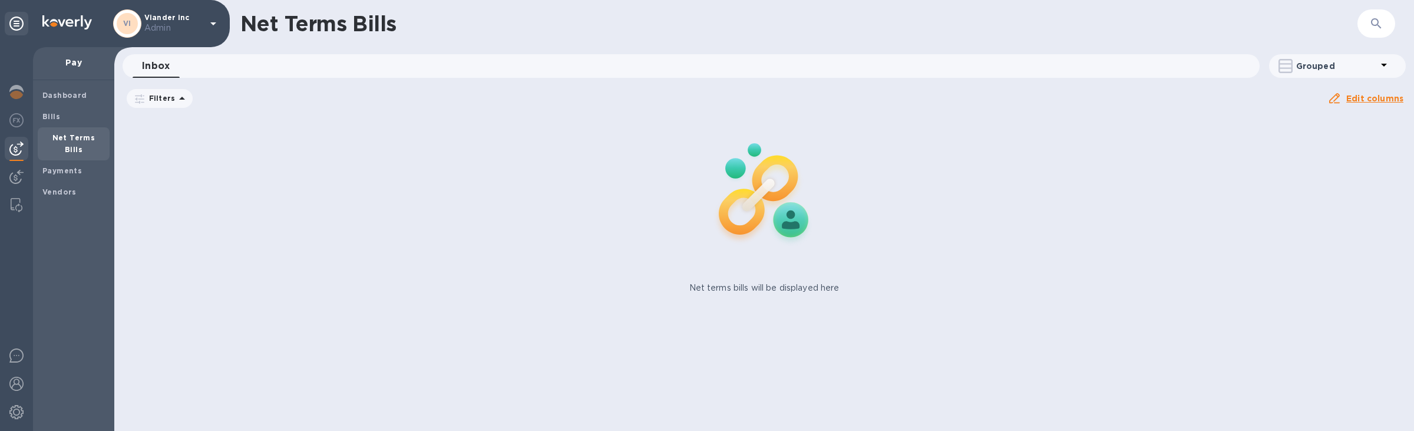
click at [52, 144] on div "Net Terms Bills" at bounding box center [74, 143] width 72 height 33
click at [58, 166] on b "Payments" at bounding box center [61, 170] width 39 height 9
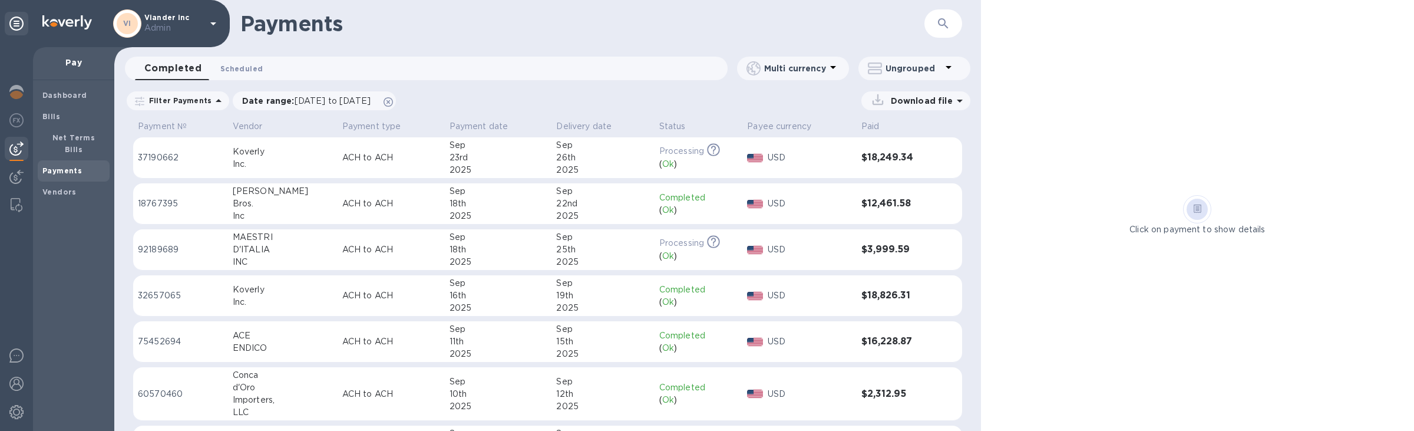
click at [255, 70] on span "Scheduled 0" at bounding box center [241, 68] width 42 height 12
